Goal: Task Accomplishment & Management: Use online tool/utility

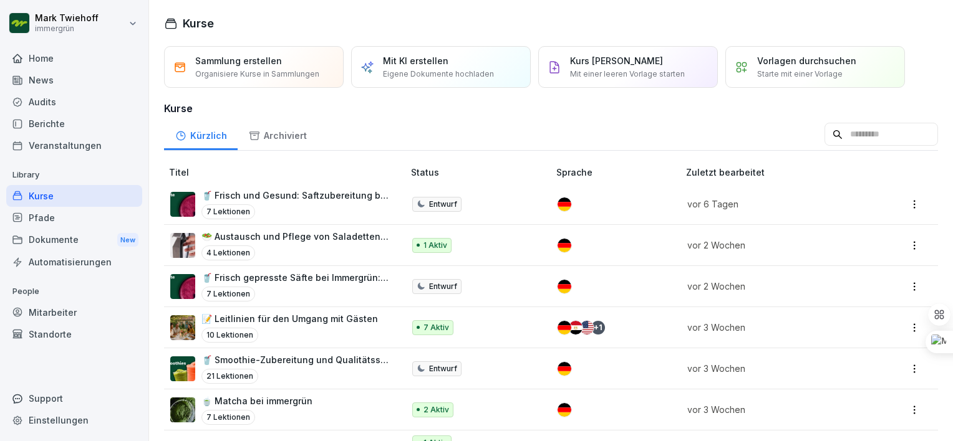
click at [434, 51] on div "Mit KI erstellen Eigene Dokumente hochladen" at bounding box center [441, 67] width 180 height 42
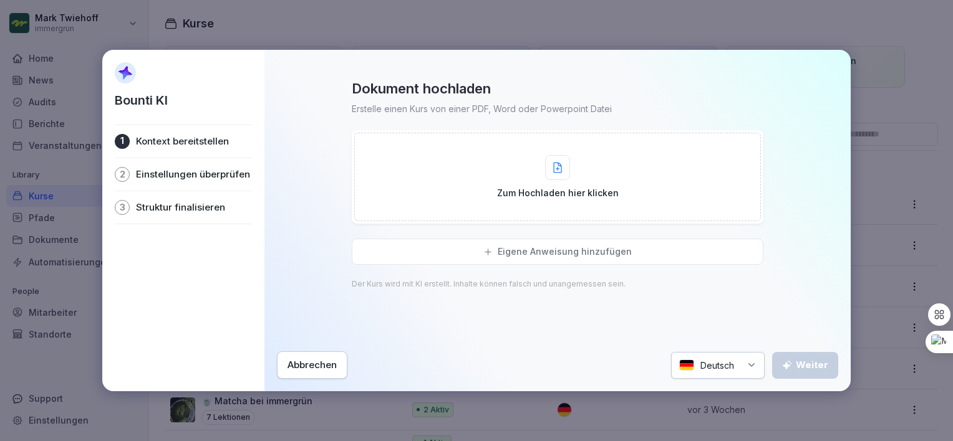
click at [553, 170] on icon at bounding box center [557, 167] width 9 height 11
type input "**********"
click at [535, 175] on div "Zum Hochladen hier klicken" at bounding box center [558, 177] width 122 height 44
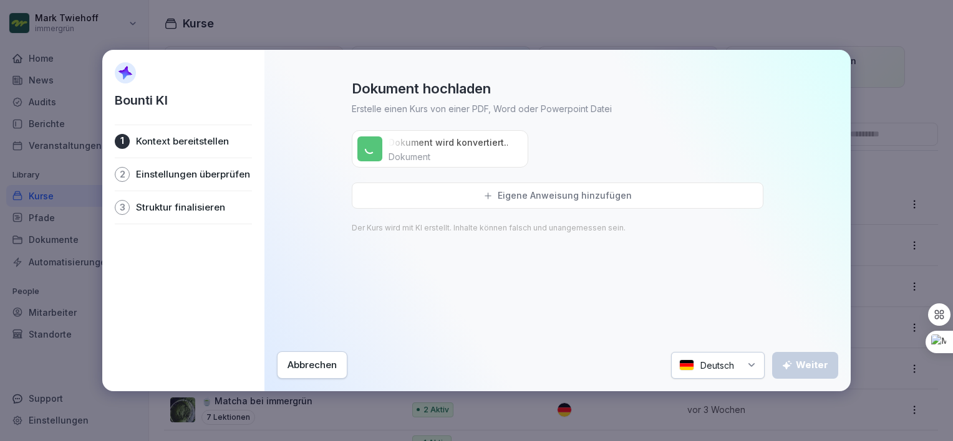
click at [513, 195] on p "Eigene Anweisung hinzufügen" at bounding box center [565, 195] width 134 height 11
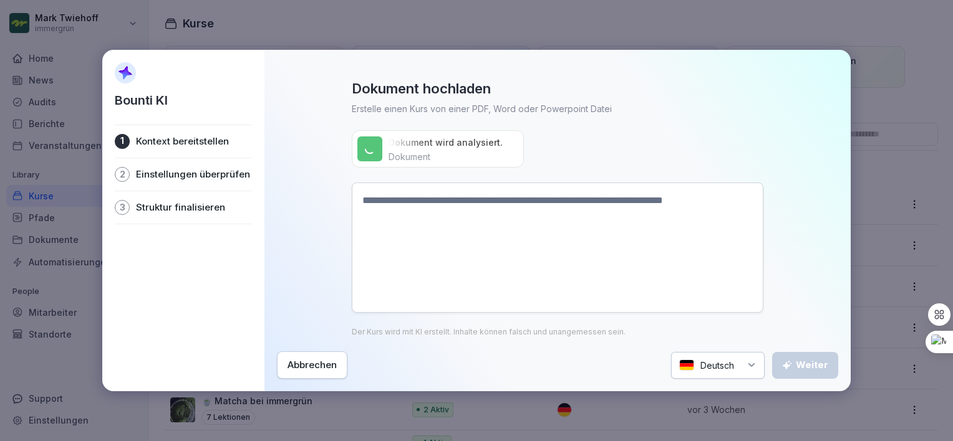
click at [287, 157] on div "Dokument hochladen Erstelle einen Kurs von einer PDF, Word oder Powerpoint Date…" at bounding box center [557, 208] width 561 height 257
click at [536, 250] on textarea at bounding box center [558, 248] width 412 height 130
click at [492, 215] on textarea at bounding box center [558, 248] width 412 height 130
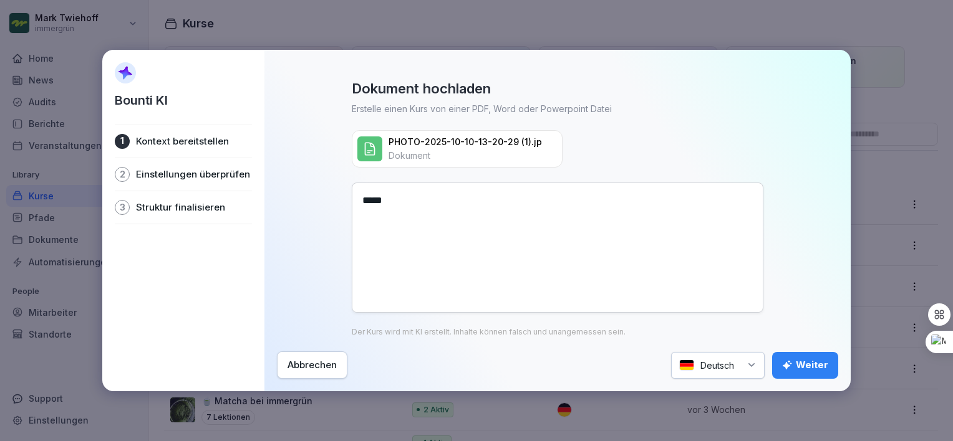
type textarea "*****"
click at [303, 368] on div "Abbrechen" at bounding box center [311, 366] width 49 height 14
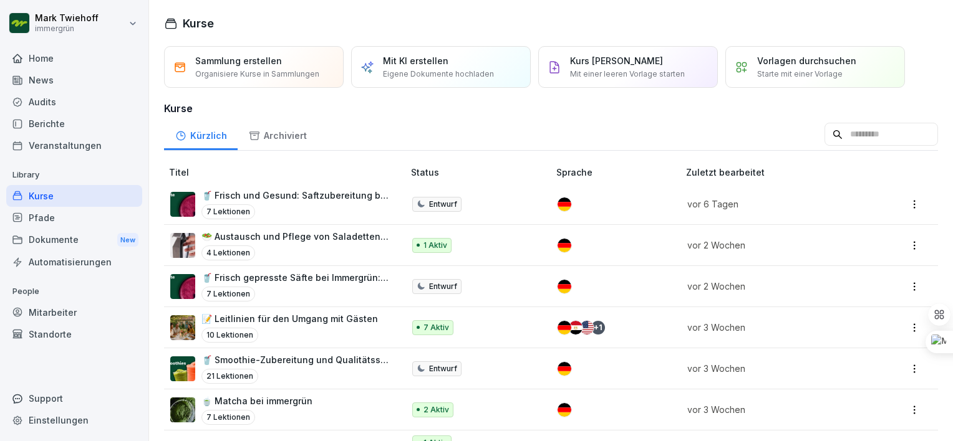
click at [50, 227] on div "Pfade" at bounding box center [74, 218] width 136 height 22
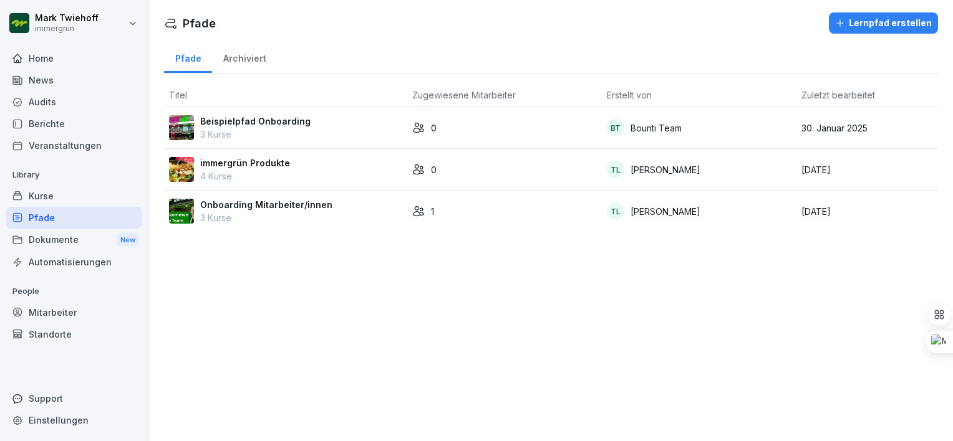
click at [50, 236] on div "Dokumente New" at bounding box center [74, 240] width 136 height 23
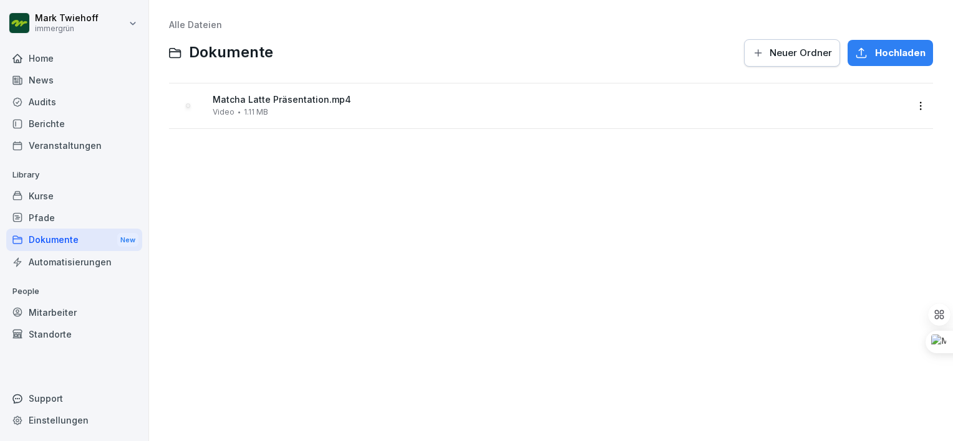
click at [32, 192] on div "Kurse" at bounding box center [74, 196] width 136 height 22
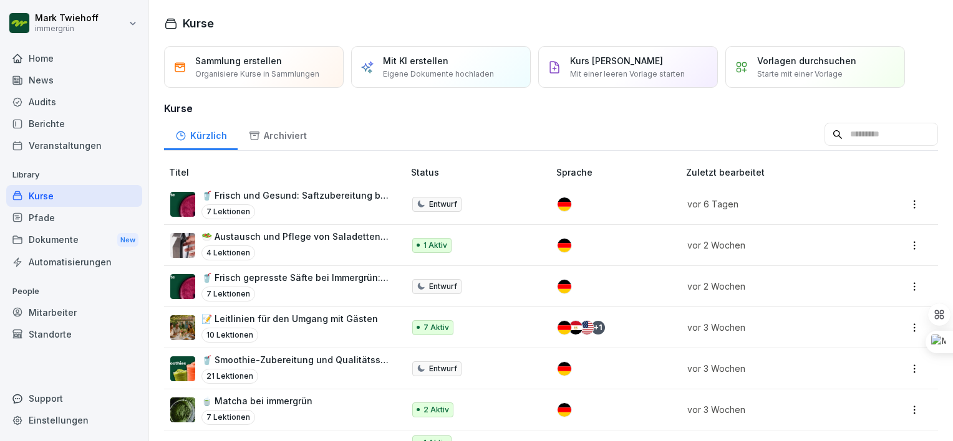
click at [41, 101] on div "Audits" at bounding box center [74, 102] width 136 height 22
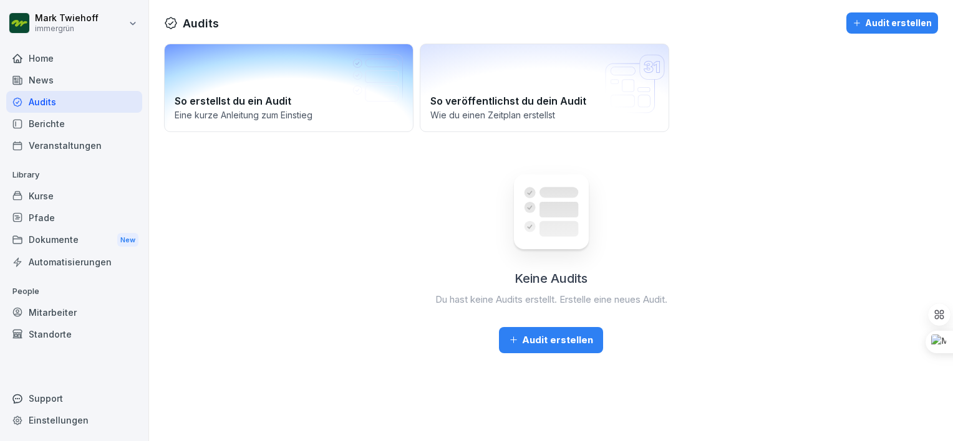
click at [209, 119] on p "Eine kurze Anleitung zum Einstieg" at bounding box center [289, 114] width 228 height 13
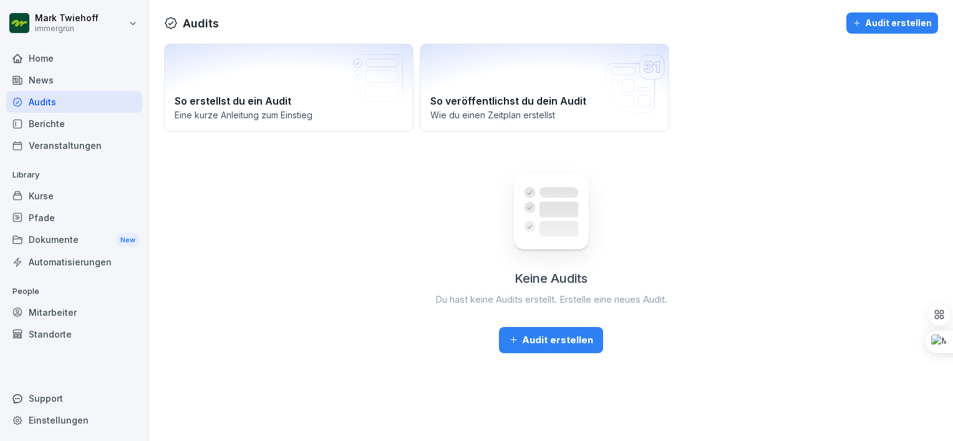
click at [537, 352] on button "Audit erstellen" at bounding box center [551, 340] width 104 height 26
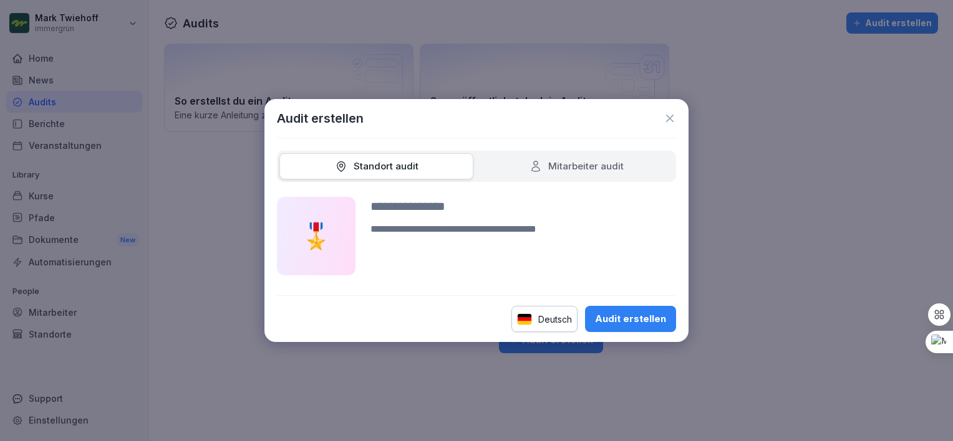
click at [622, 326] on button "Audit erstellen" at bounding box center [630, 319] width 91 height 26
click at [574, 166] on div "Mitarbeiter audit" at bounding box center [576, 167] width 94 height 14
click at [630, 317] on div "Audit erstellen" at bounding box center [630, 319] width 71 height 14
click at [662, 117] on div "Audit erstellen" at bounding box center [476, 118] width 399 height 19
click at [668, 118] on icon at bounding box center [669, 118] width 12 height 12
